Goal: Task Accomplishment & Management: Use online tool/utility

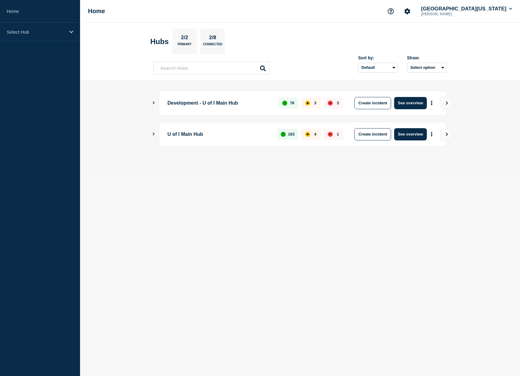
click at [51, 43] on aside "Home Select Hub" at bounding box center [40, 188] width 80 height 376
click at [51, 41] on div "Select Hub" at bounding box center [40, 32] width 80 height 19
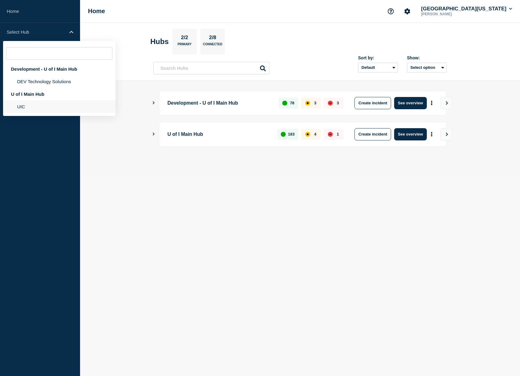
click at [38, 112] on li "UIC" at bounding box center [59, 106] width 112 height 13
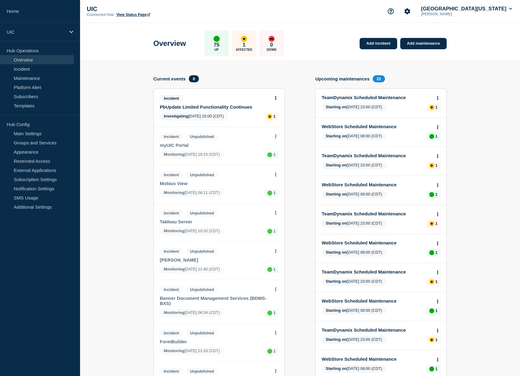
click at [387, 50] on div "Overview 75 Up 1 Affected 0 Down Add incident Add maintenance" at bounding box center [300, 41] width 307 height 37
click at [387, 44] on link "Add incident" at bounding box center [379, 43] width 38 height 11
